Goal: Task Accomplishment & Management: Complete application form

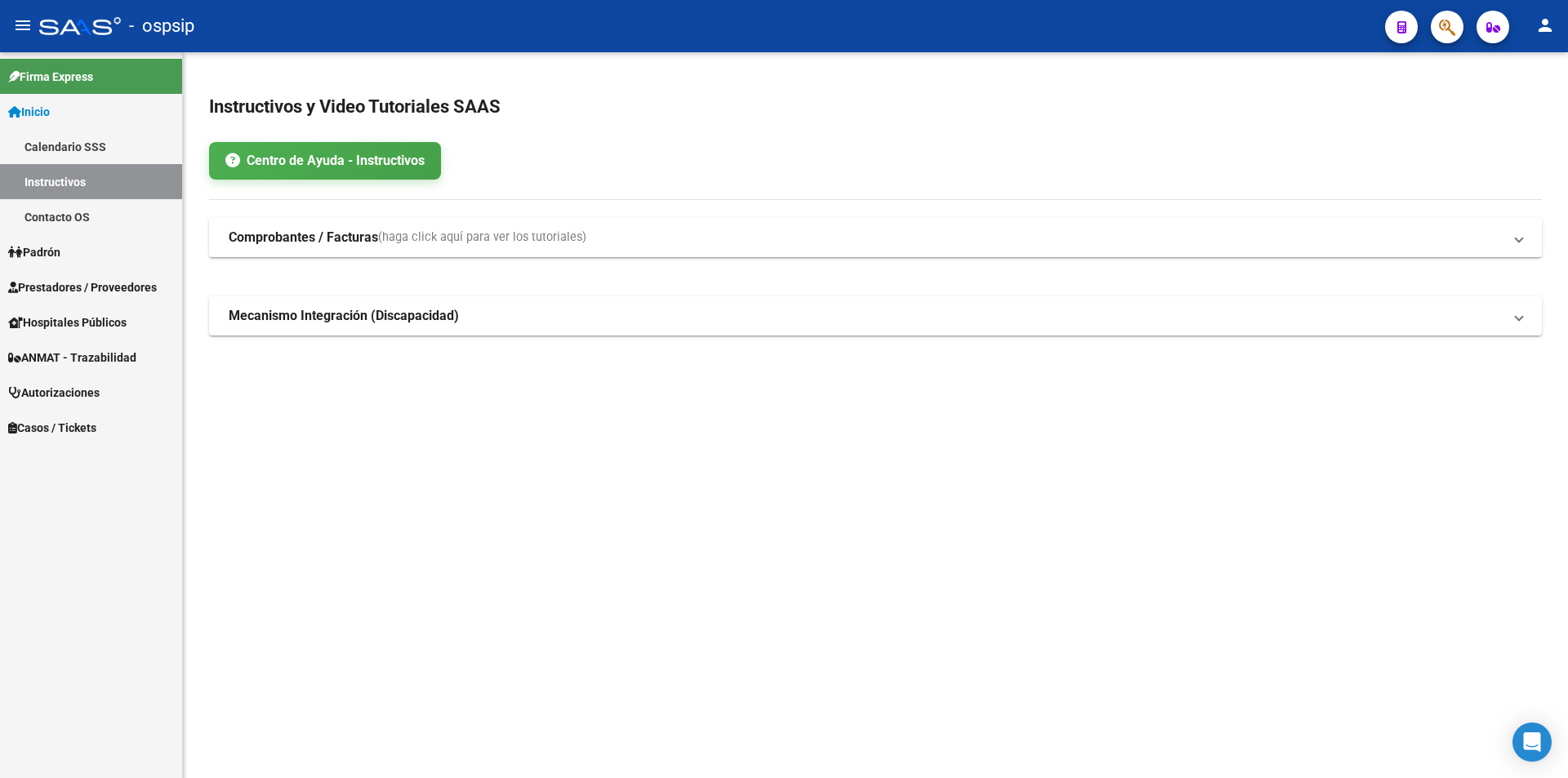
click at [21, 33] on mat-icon "menu" at bounding box center [23, 25] width 20 height 20
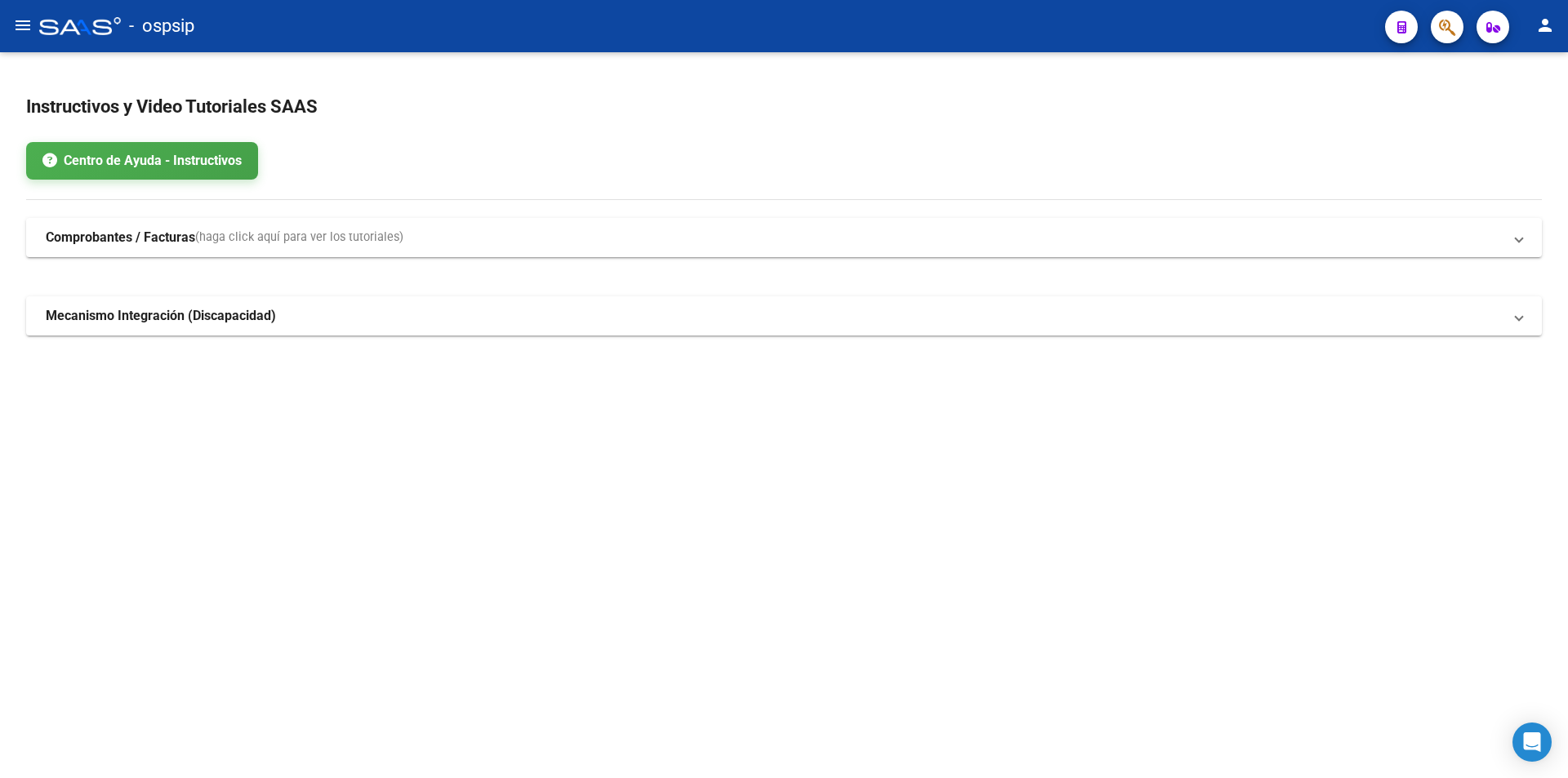
click at [21, 33] on mat-icon "menu" at bounding box center [23, 25] width 20 height 20
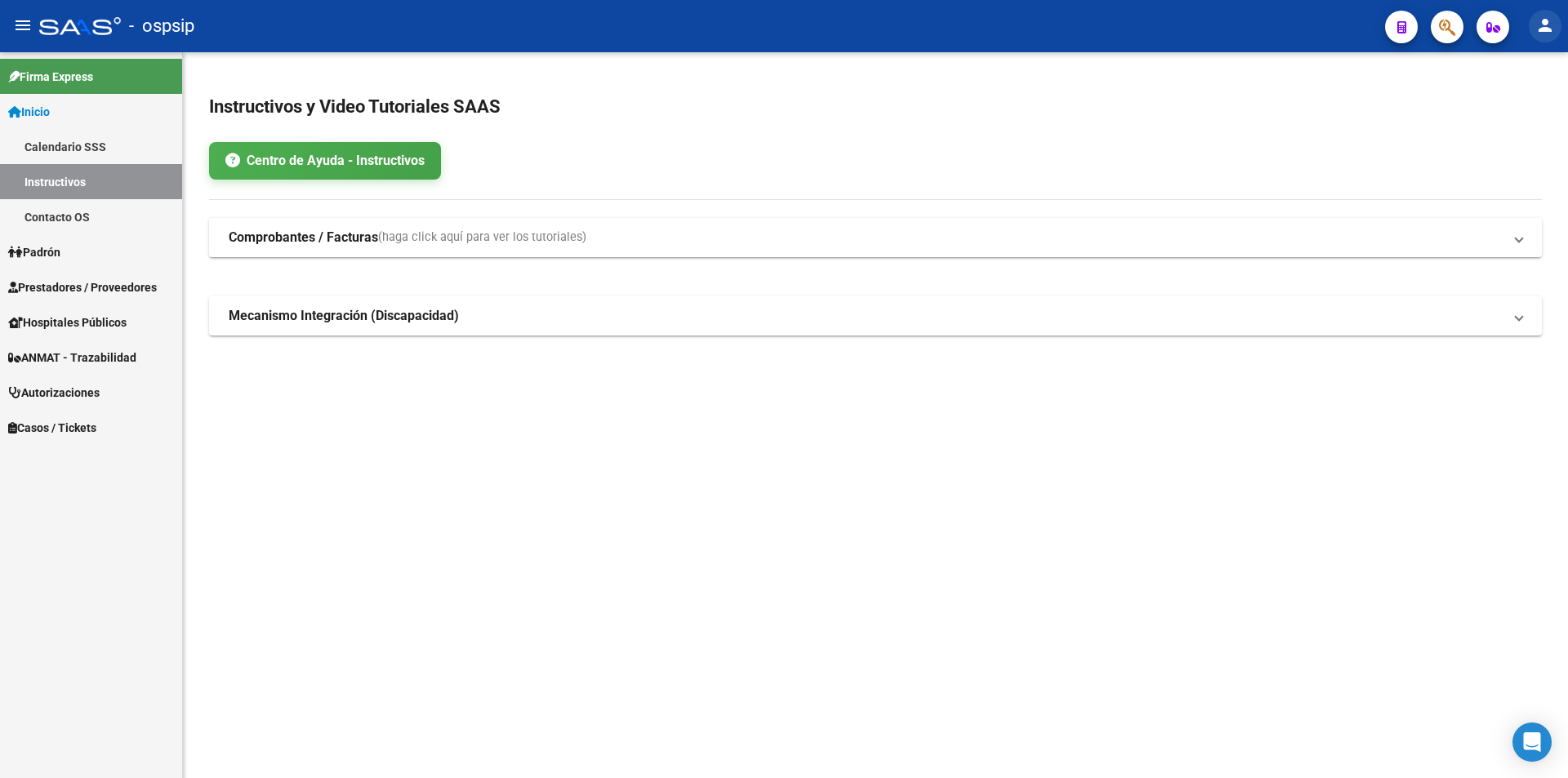
click at [1547, 18] on mat-icon "person" at bounding box center [1545, 25] width 20 height 20
click at [1547, 18] on div at bounding box center [784, 389] width 1568 height 778
click at [88, 290] on span "Prestadores / Proveedores" at bounding box center [82, 287] width 148 height 18
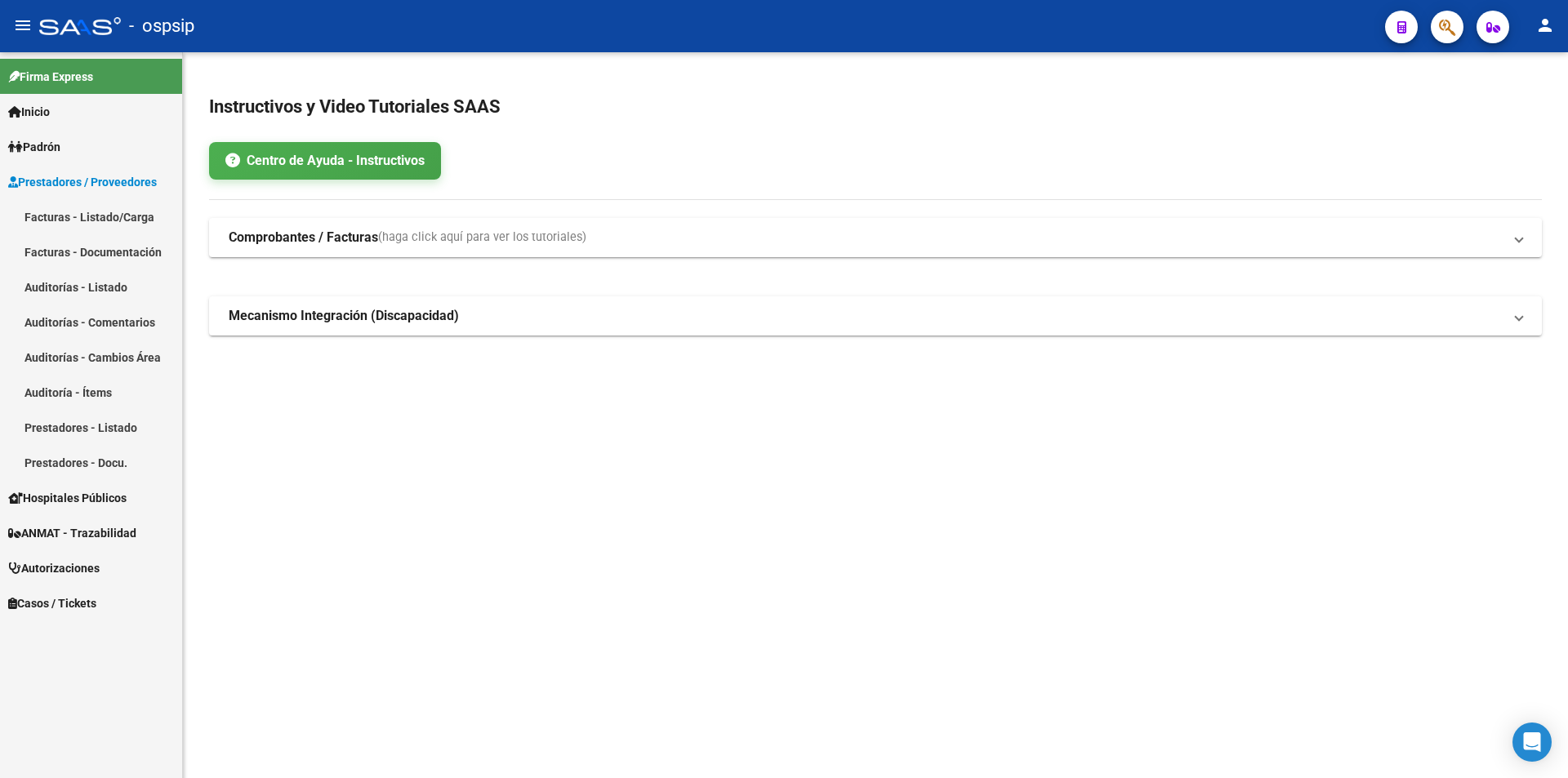
click at [121, 290] on link "Auditorías - Listado" at bounding box center [91, 286] width 182 height 35
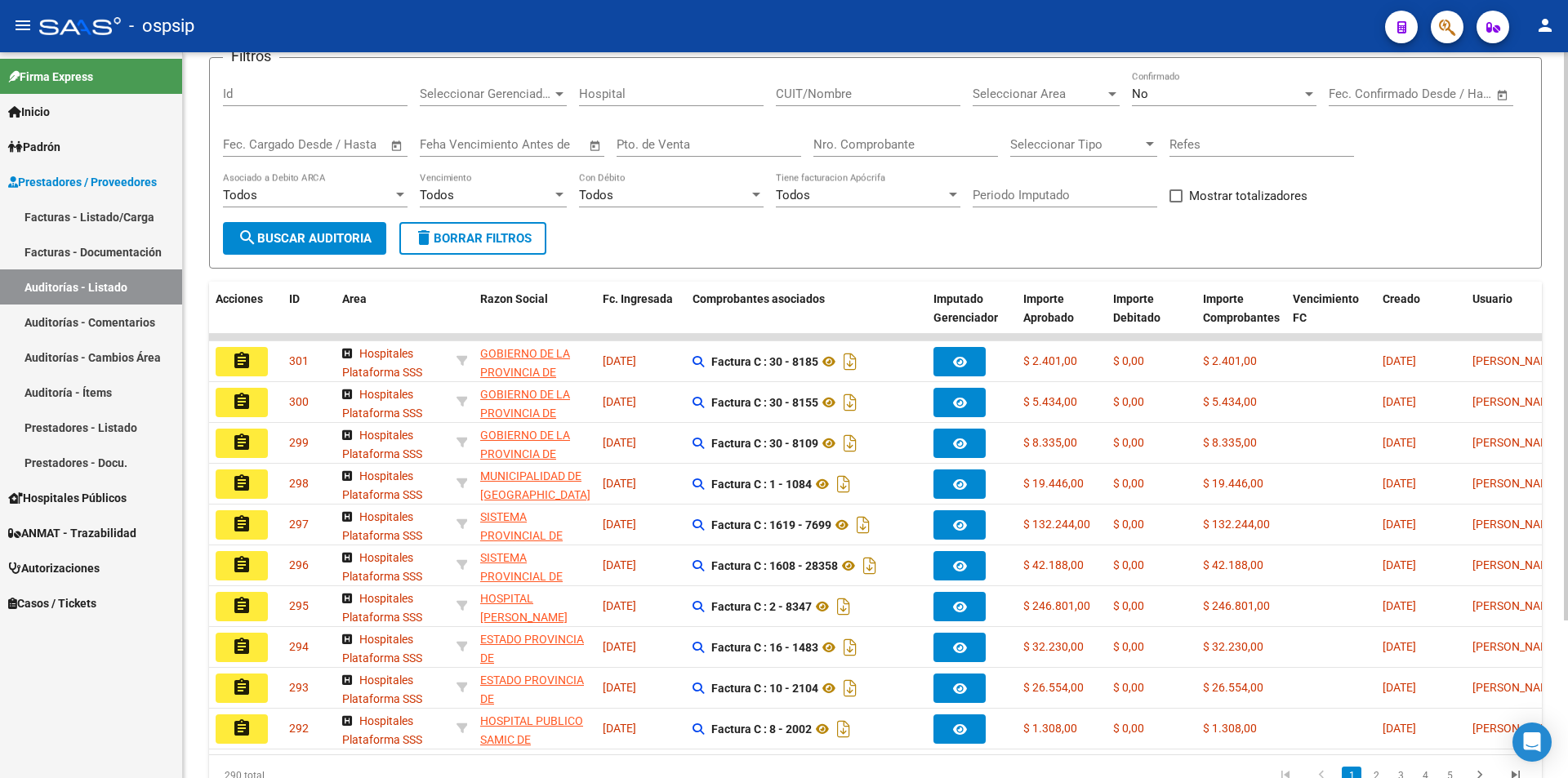
scroll to position [201, 0]
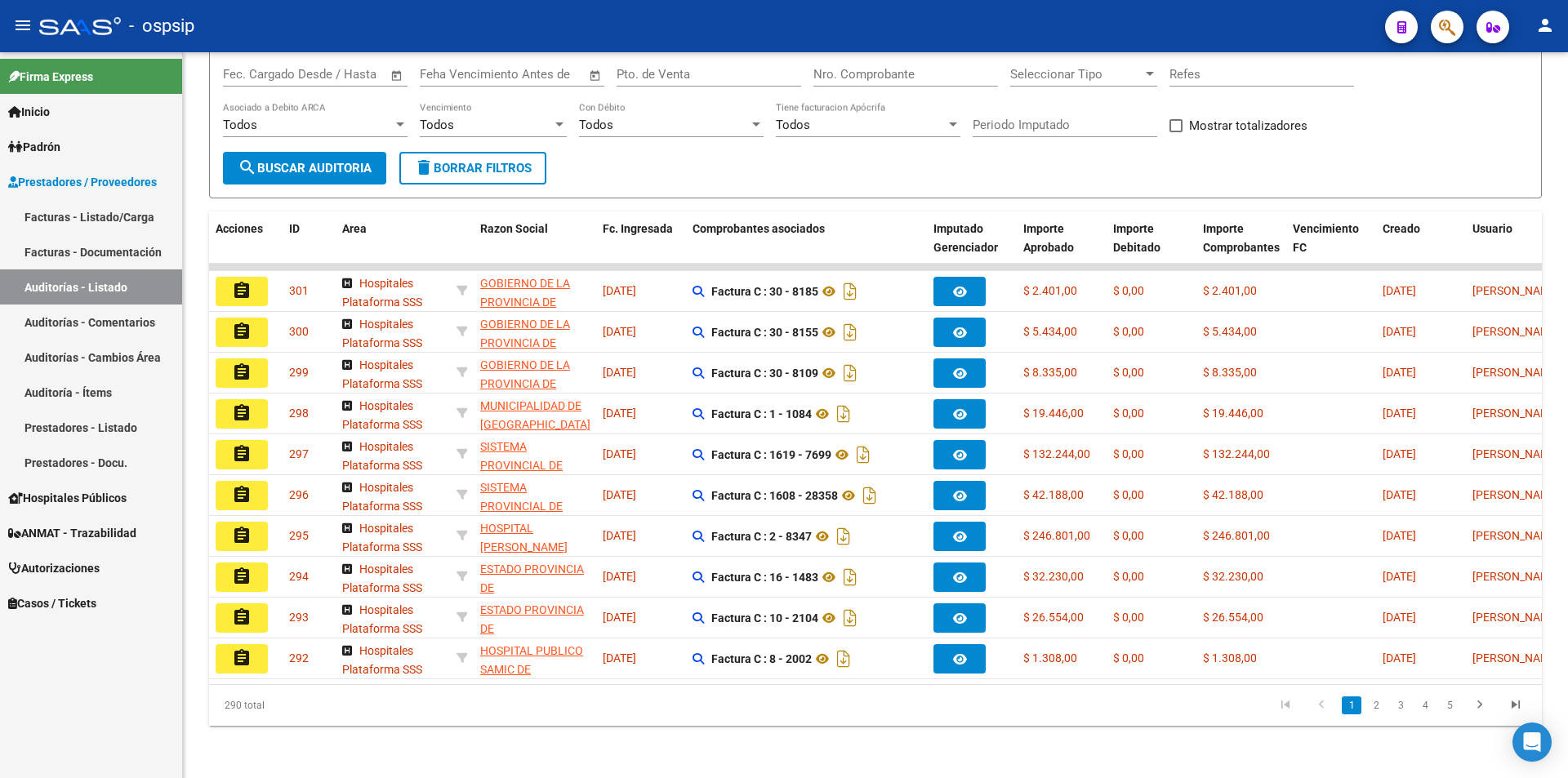
click at [87, 569] on span "Autorizaciones" at bounding box center [54, 567] width 92 height 18
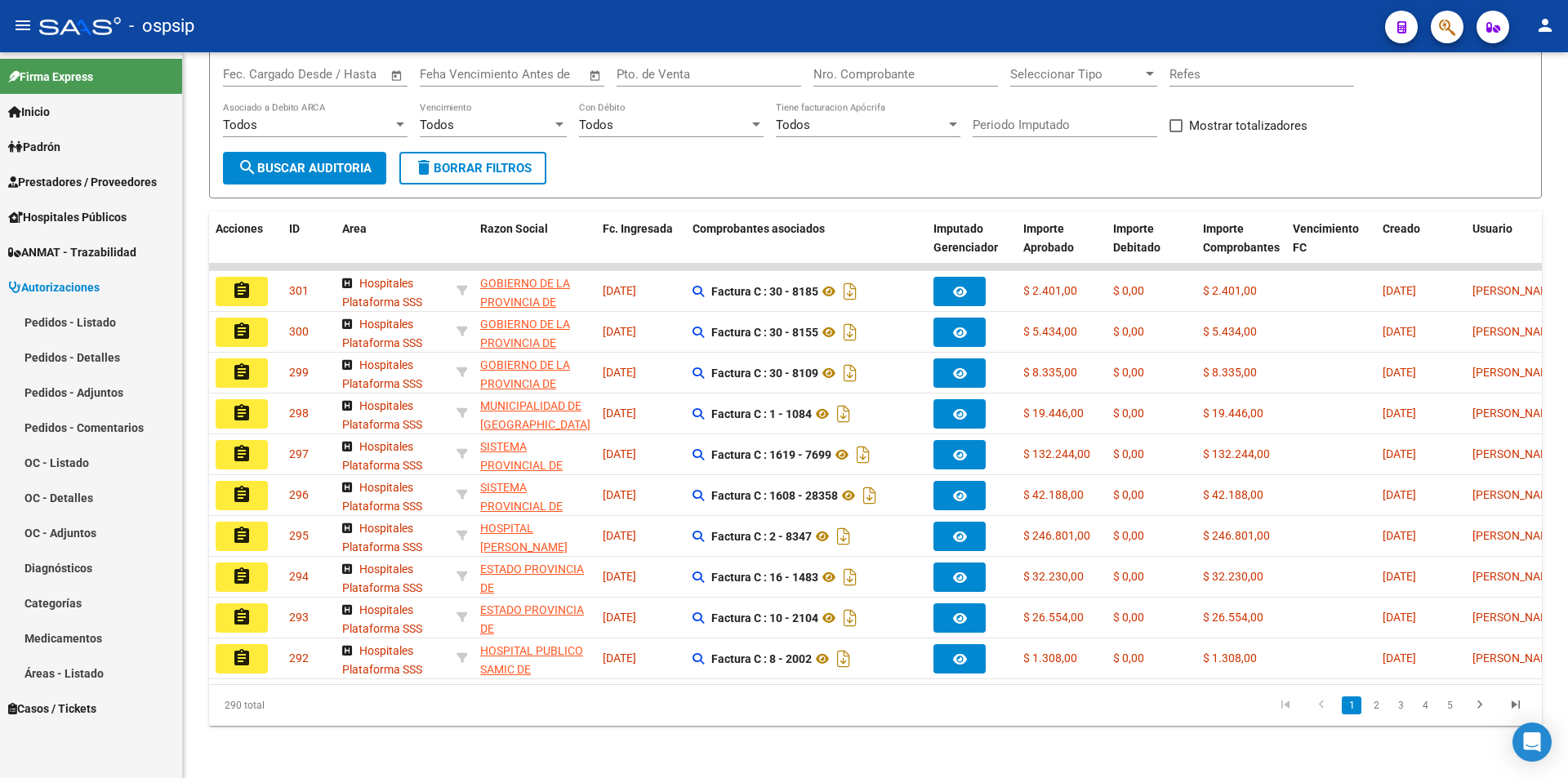
click at [110, 324] on link "Pedidos - Listado" at bounding box center [91, 322] width 182 height 35
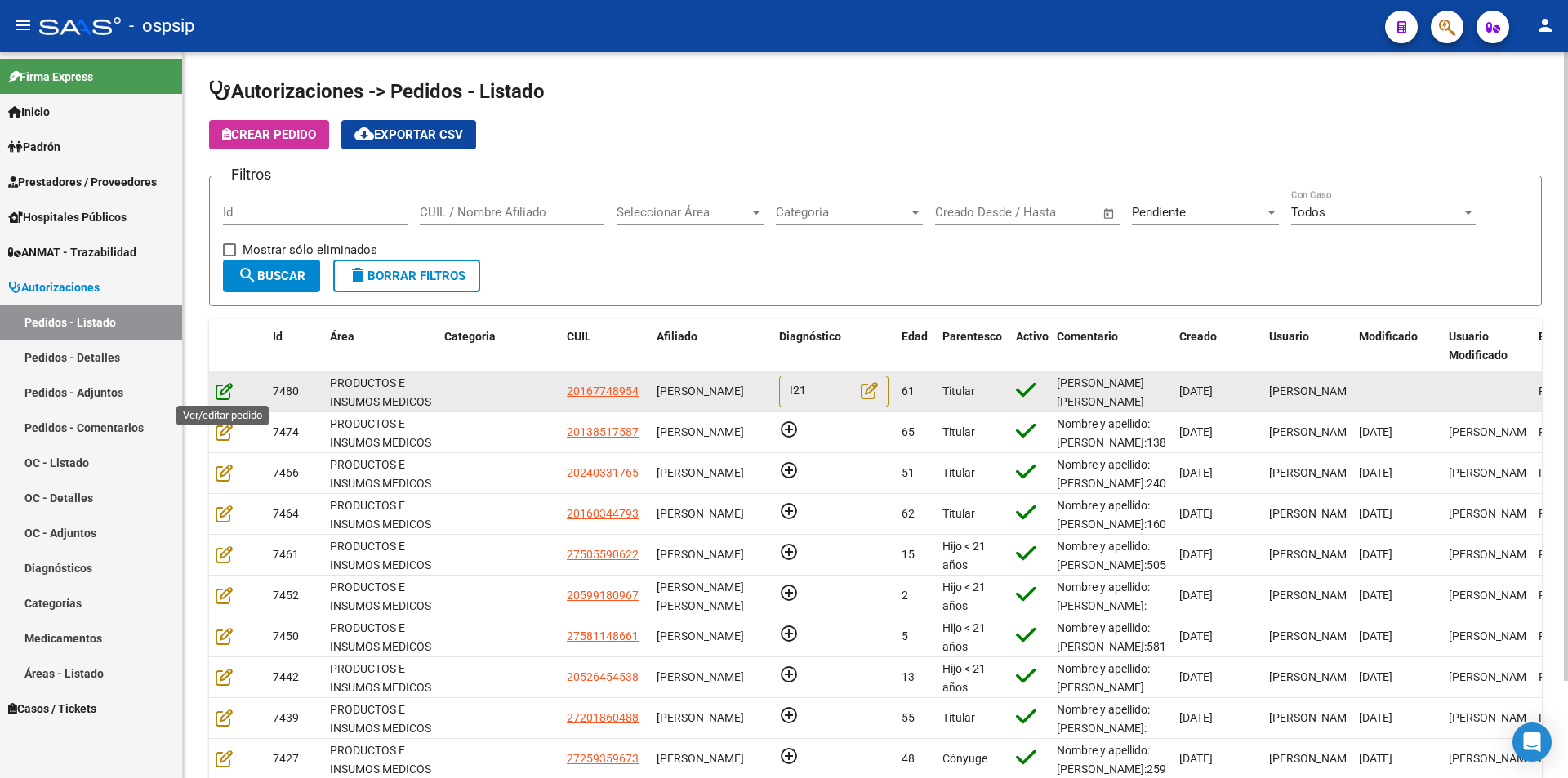
click at [220, 391] on icon at bounding box center [224, 391] width 17 height 18
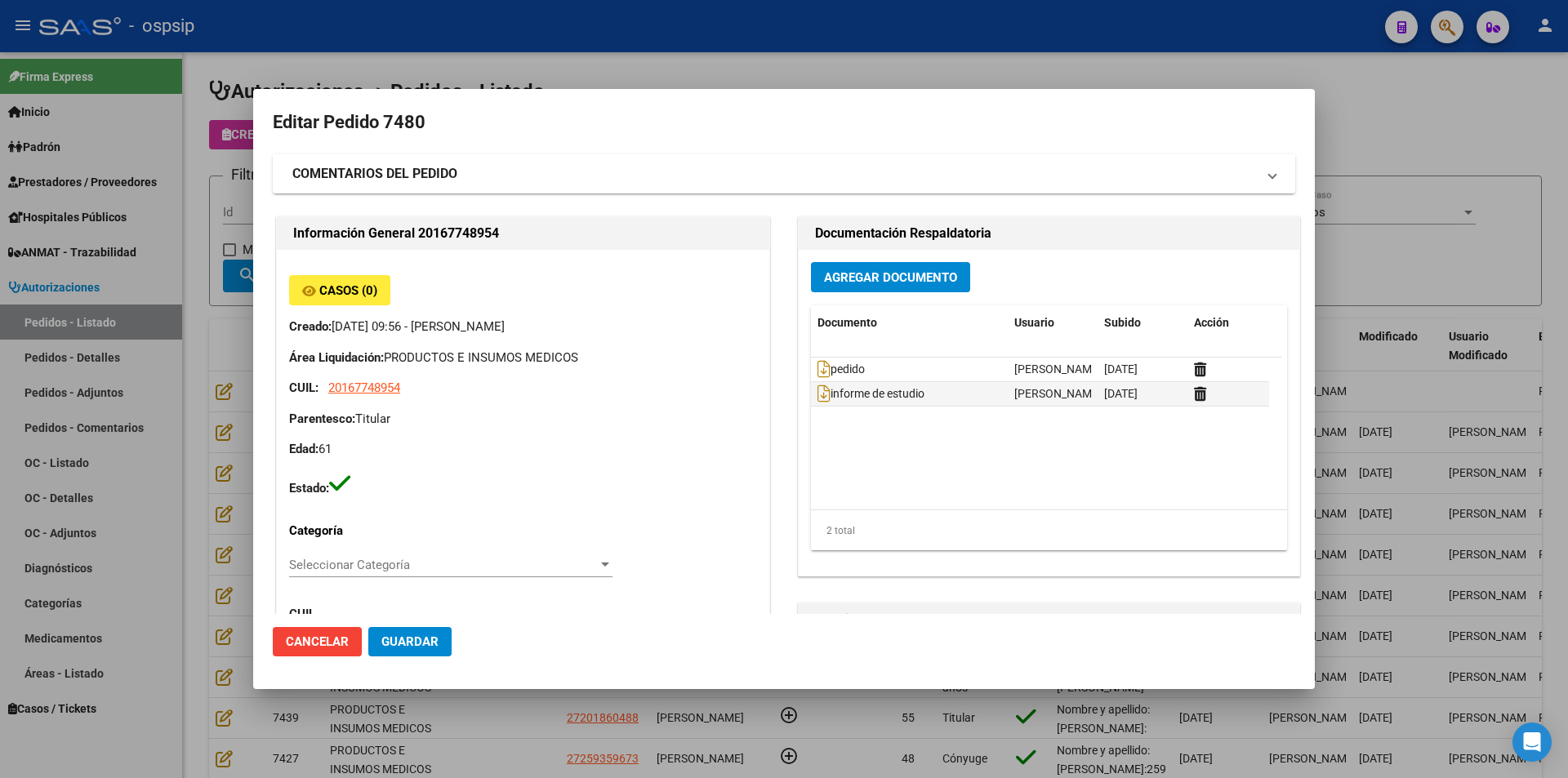
type input "[GEOGRAPHIC_DATA], LLAVALLOL, ARMONIA 222"
click at [817, 364] on icon at bounding box center [824, 368] width 13 height 18
click at [819, 395] on icon at bounding box center [824, 393] width 13 height 18
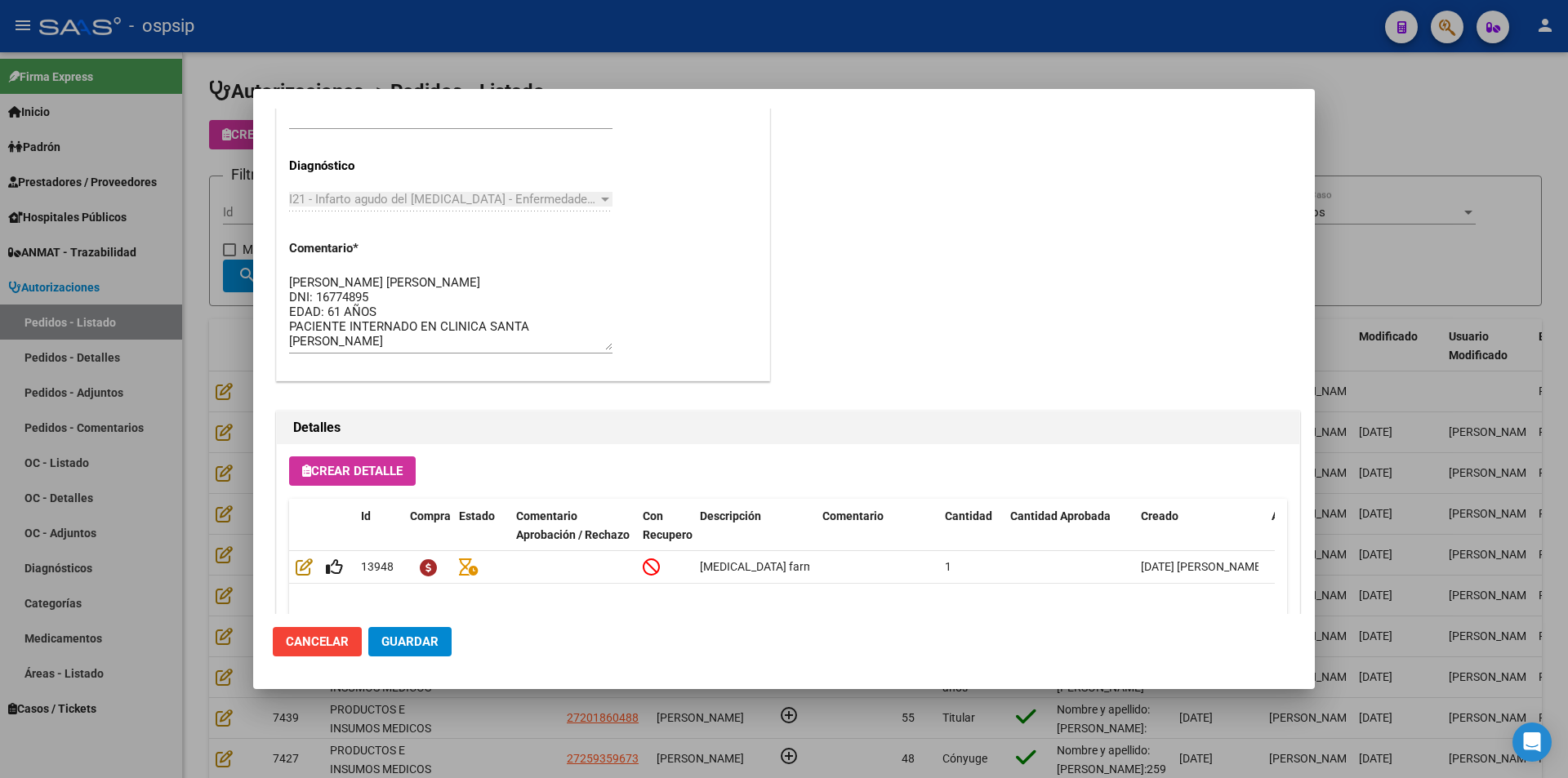
scroll to position [898, 0]
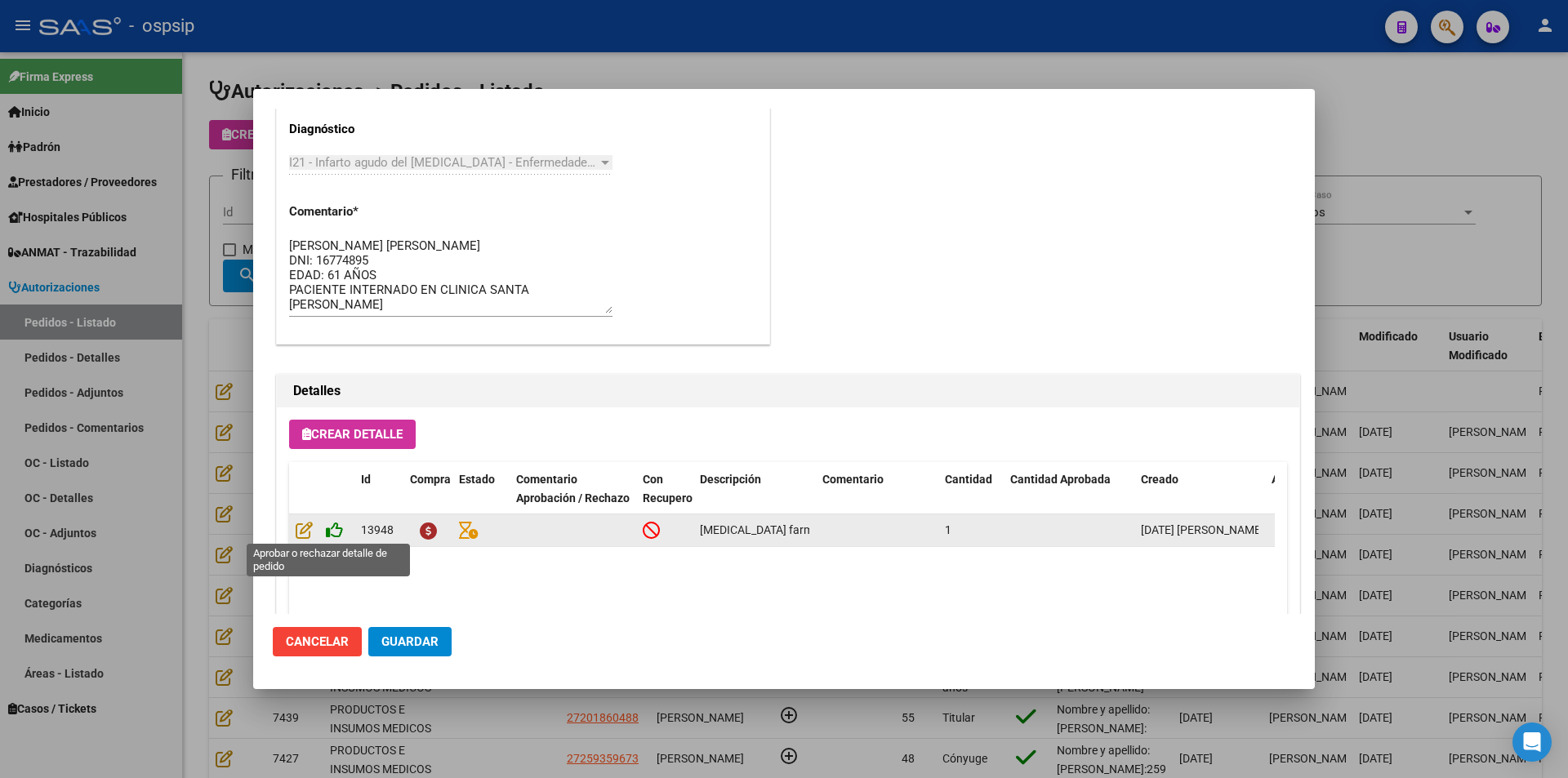
click at [329, 533] on icon at bounding box center [334, 530] width 17 height 18
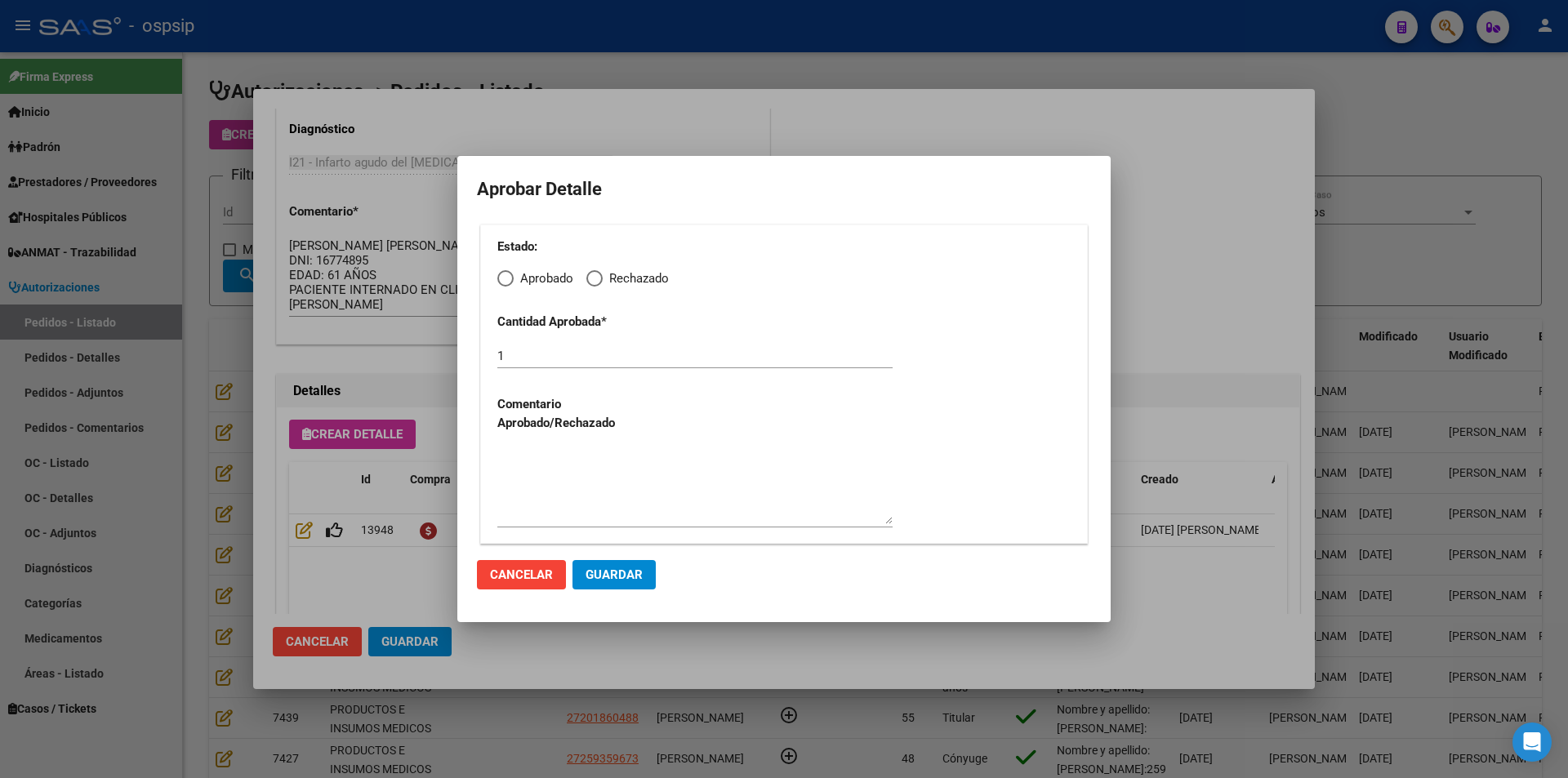
click at [506, 277] on span "Elija una opción" at bounding box center [505, 278] width 16 height 16
click at [506, 277] on input "Aprobado" at bounding box center [505, 278] width 16 height 16
radio input "true"
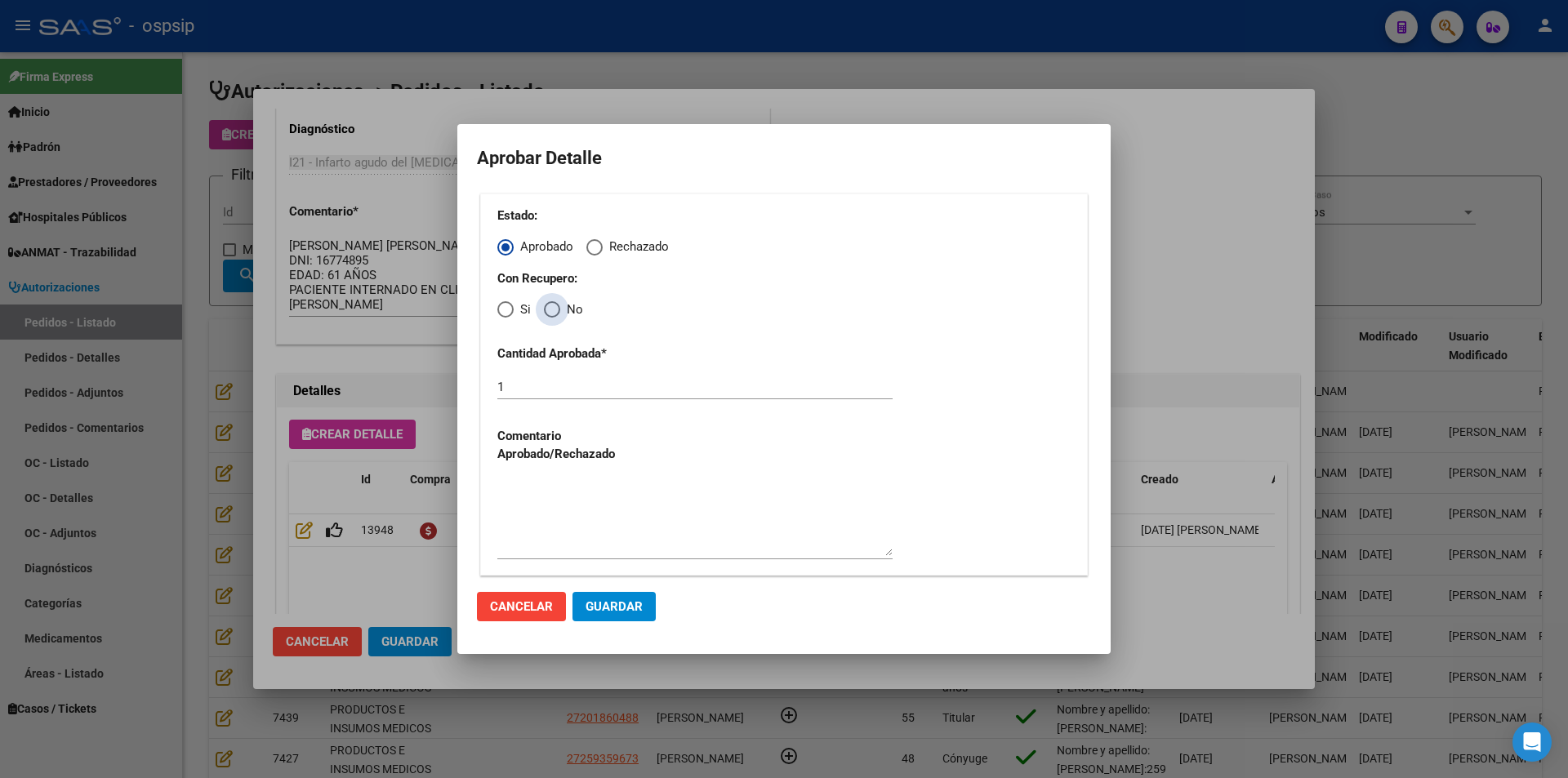
drag, startPoint x: 546, startPoint y: 305, endPoint x: 638, endPoint y: 560, distance: 271.1
click at [546, 306] on span "Elija una opción" at bounding box center [552, 309] width 16 height 16
click at [546, 306] on input "No" at bounding box center [552, 309] width 16 height 16
radio input "true"
click at [572, 498] on textarea at bounding box center [695, 517] width 395 height 76
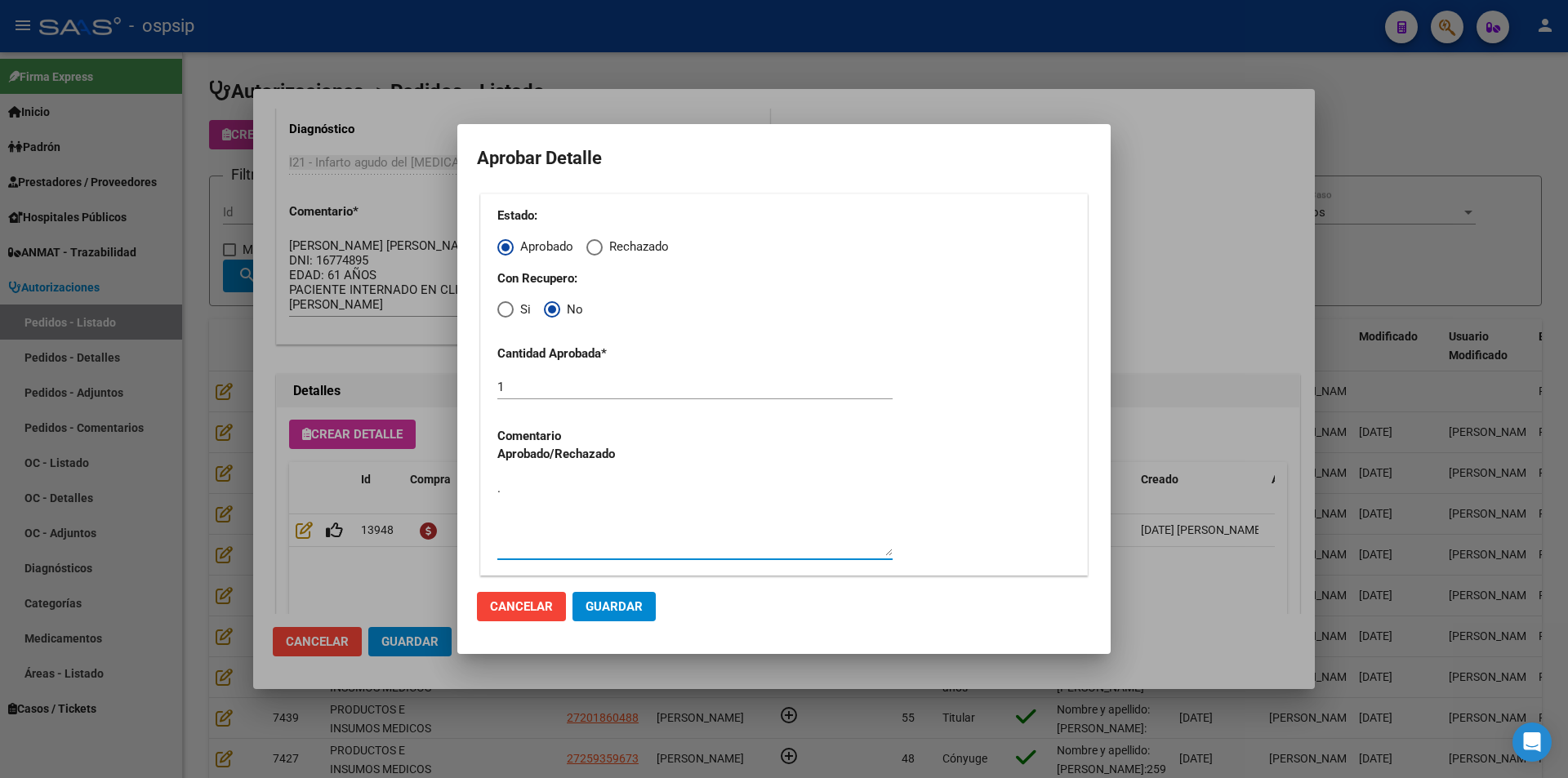
type textarea "."
click at [602, 611] on span "Guardar" at bounding box center [614, 607] width 58 height 15
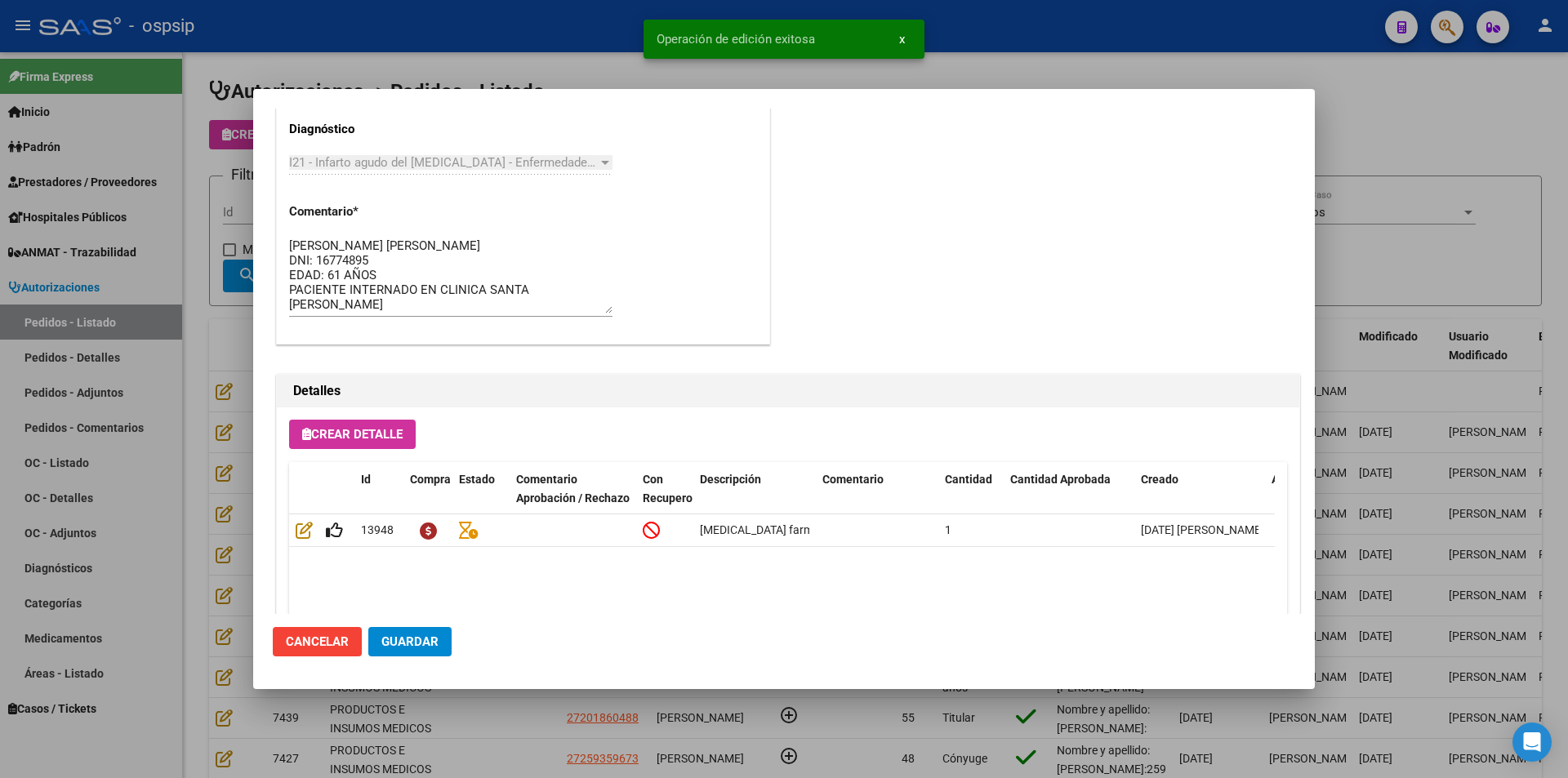
type input "[GEOGRAPHIC_DATA], [GEOGRAPHIC_DATA], ARMONIA 222"
click at [422, 647] on span "Guardar" at bounding box center [410, 642] width 58 height 15
click at [1437, 123] on div at bounding box center [784, 389] width 1568 height 778
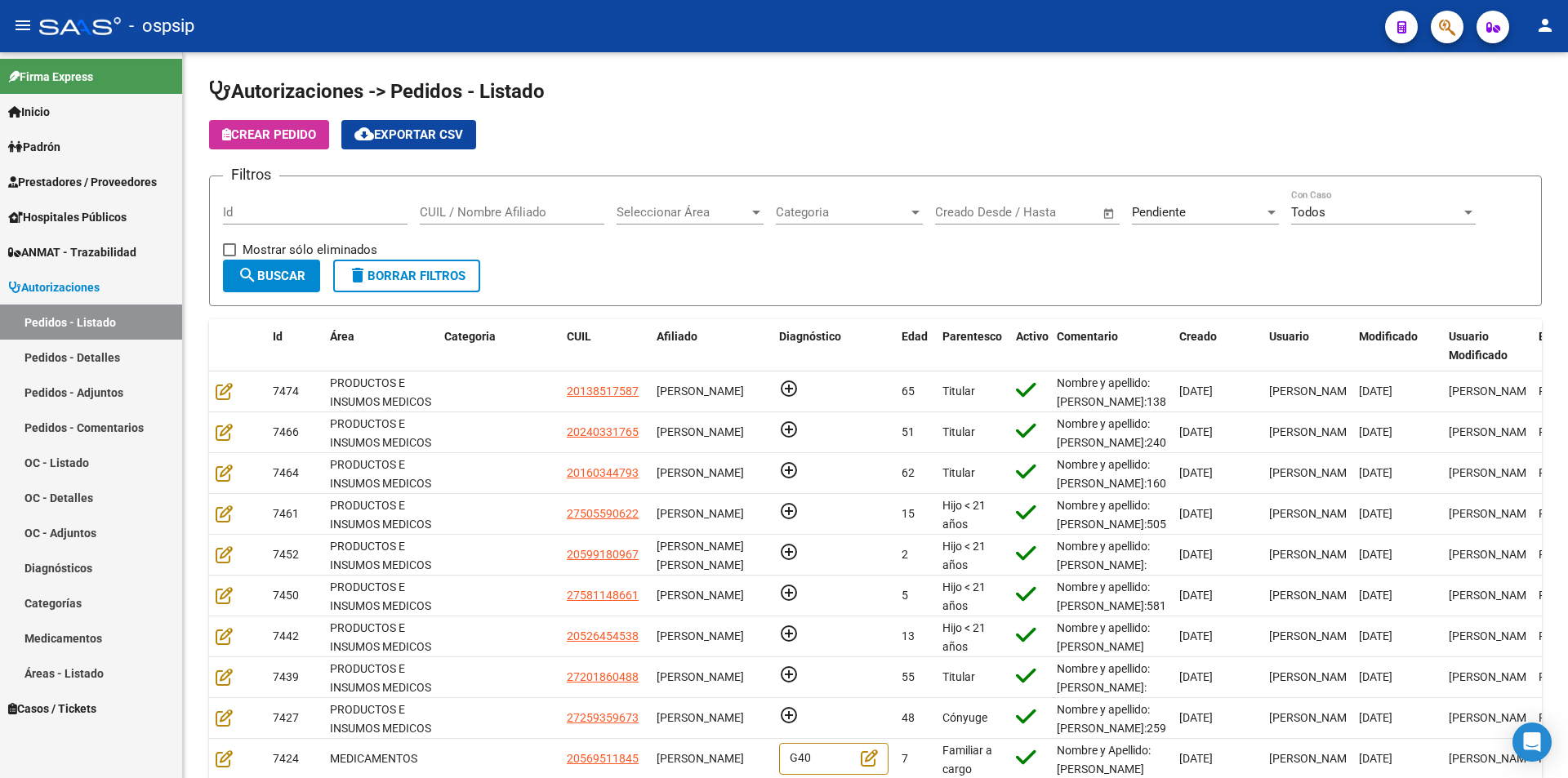
click at [1537, 33] on mat-icon "person" at bounding box center [1545, 25] width 20 height 20
click at [1529, 70] on button "person Mi Perfil" at bounding box center [1511, 69] width 99 height 40
